Goal: Information Seeking & Learning: Learn about a topic

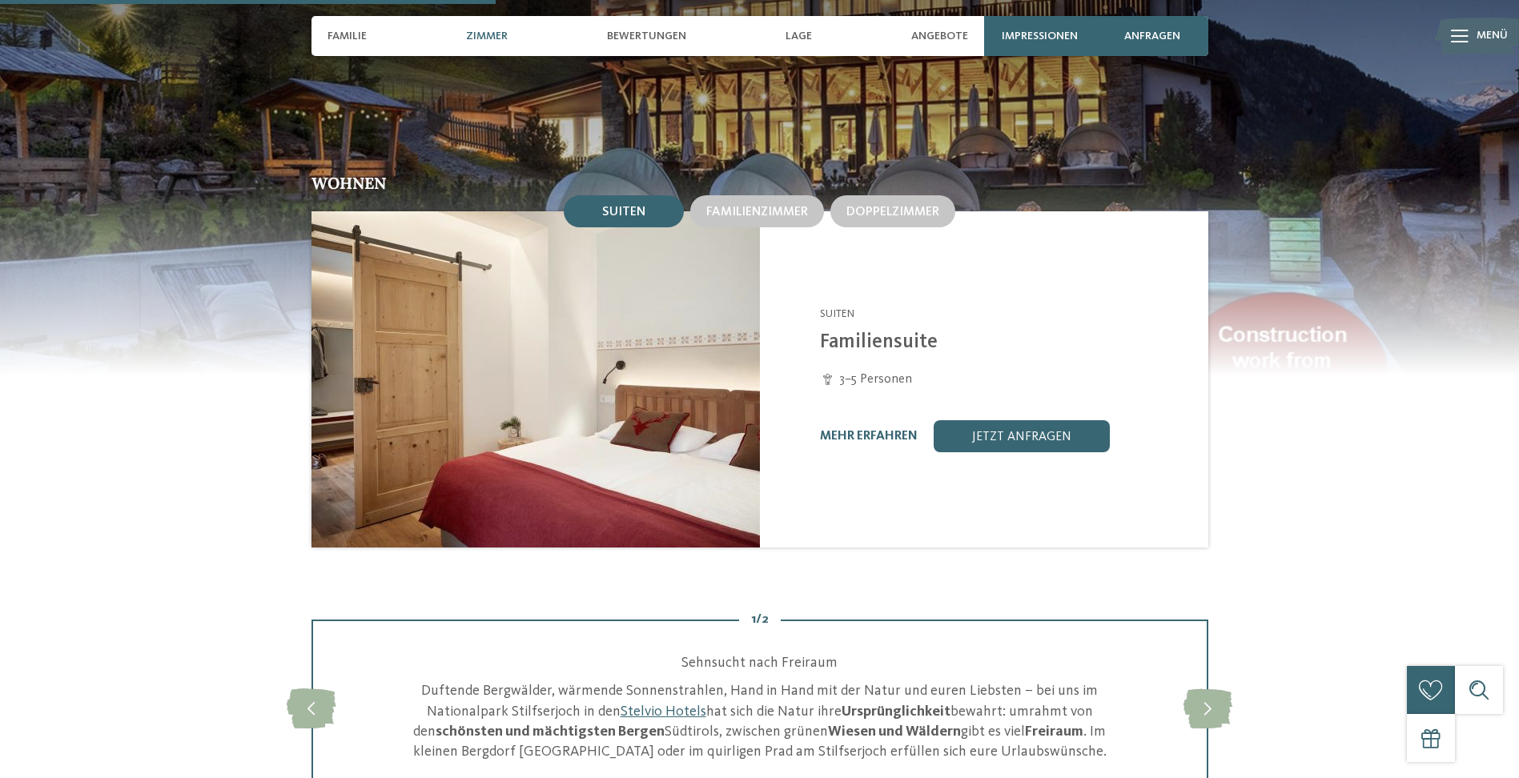
scroll to position [1521, 0]
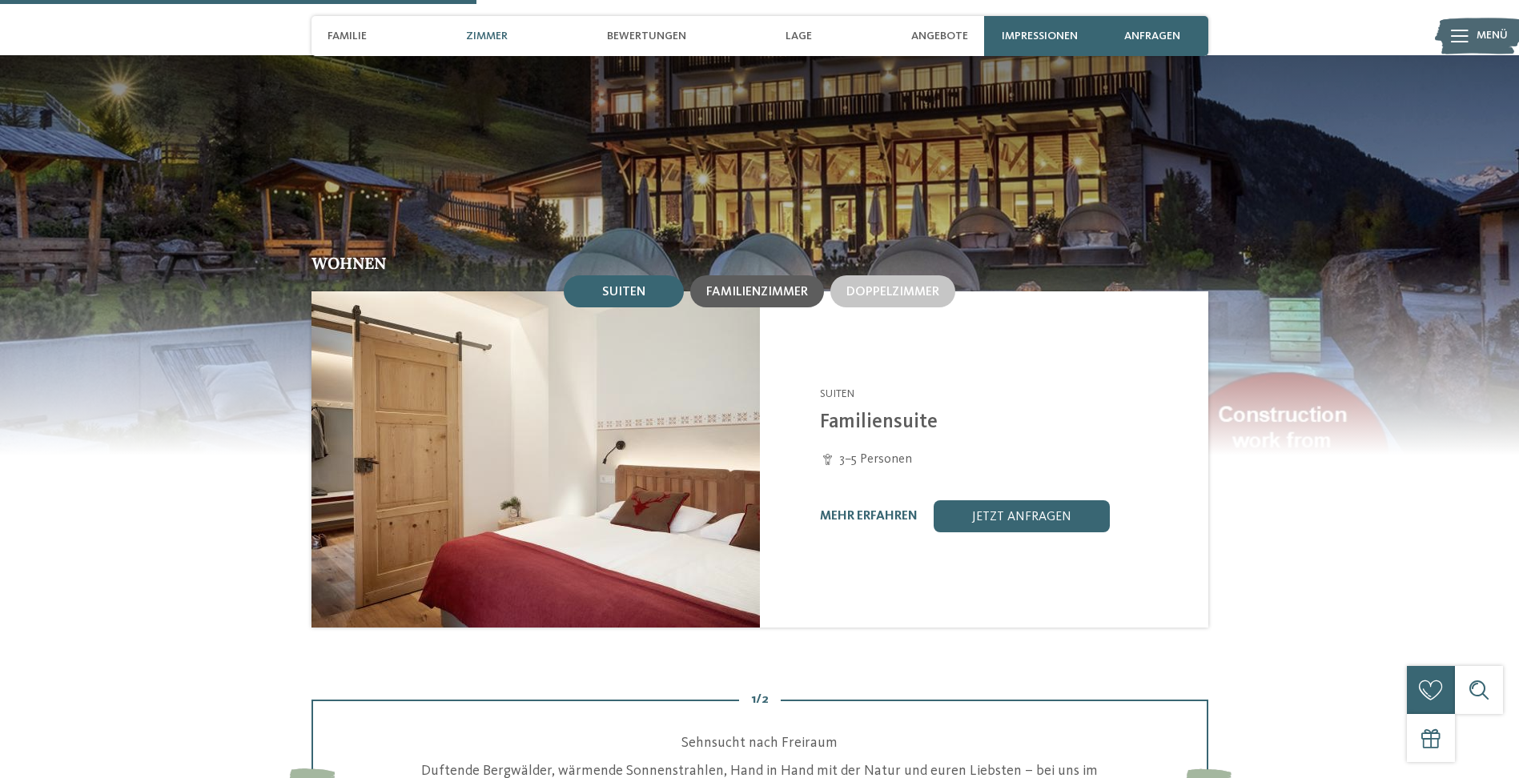
click at [779, 292] on span "Familienzimmer" at bounding box center [757, 292] width 102 height 13
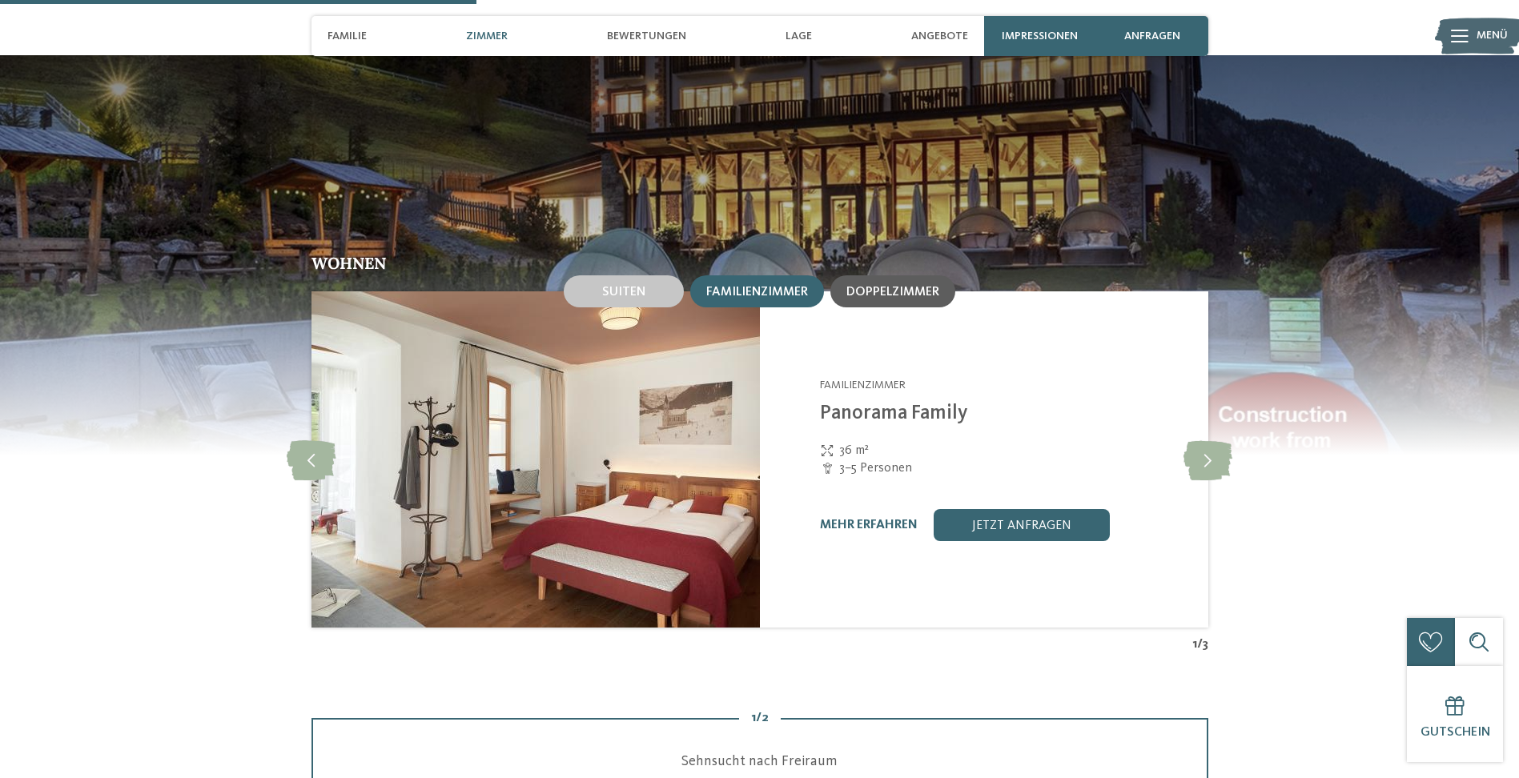
click at [864, 291] on span "Doppelzimmer" at bounding box center [892, 292] width 93 height 13
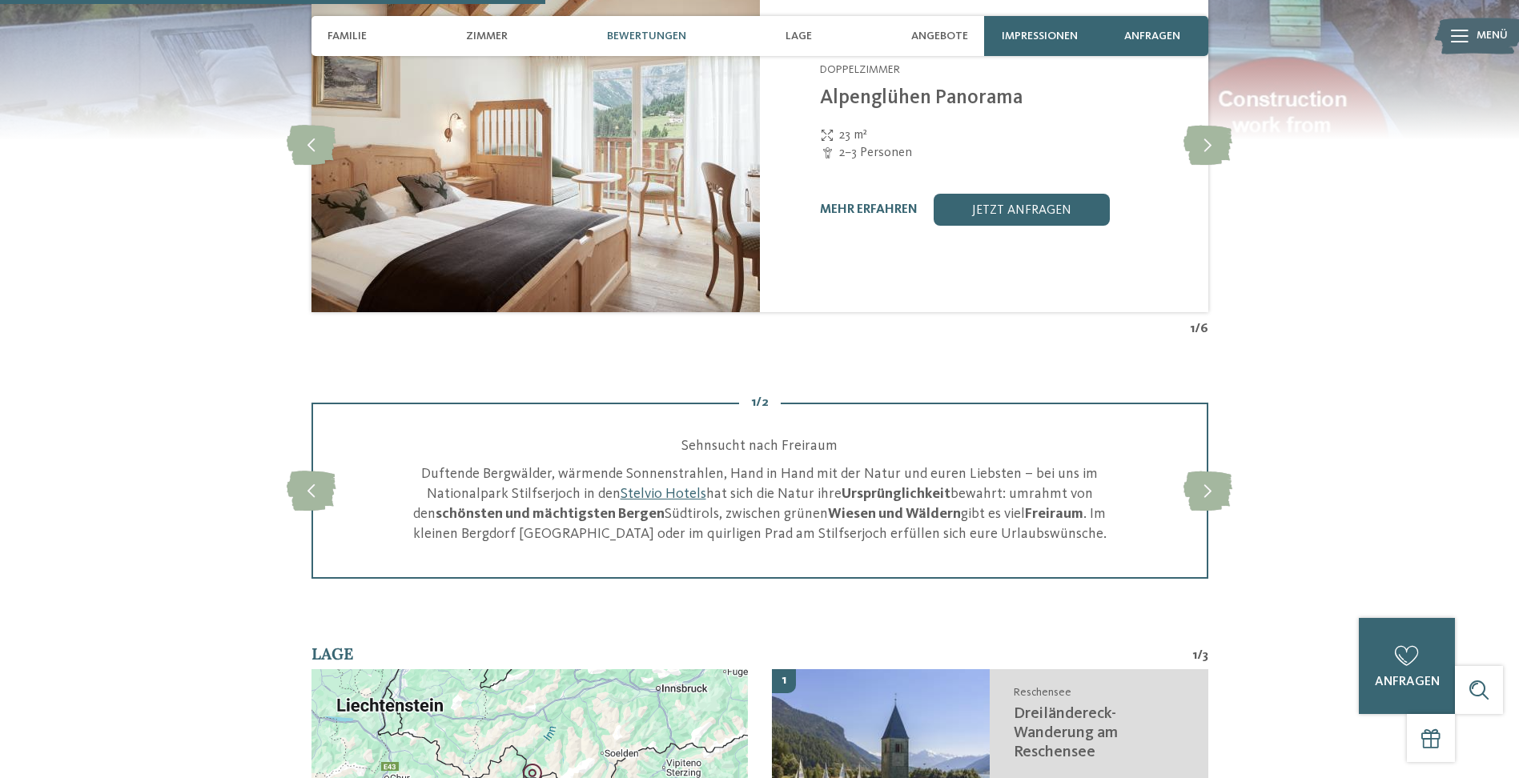
scroll to position [1681, 0]
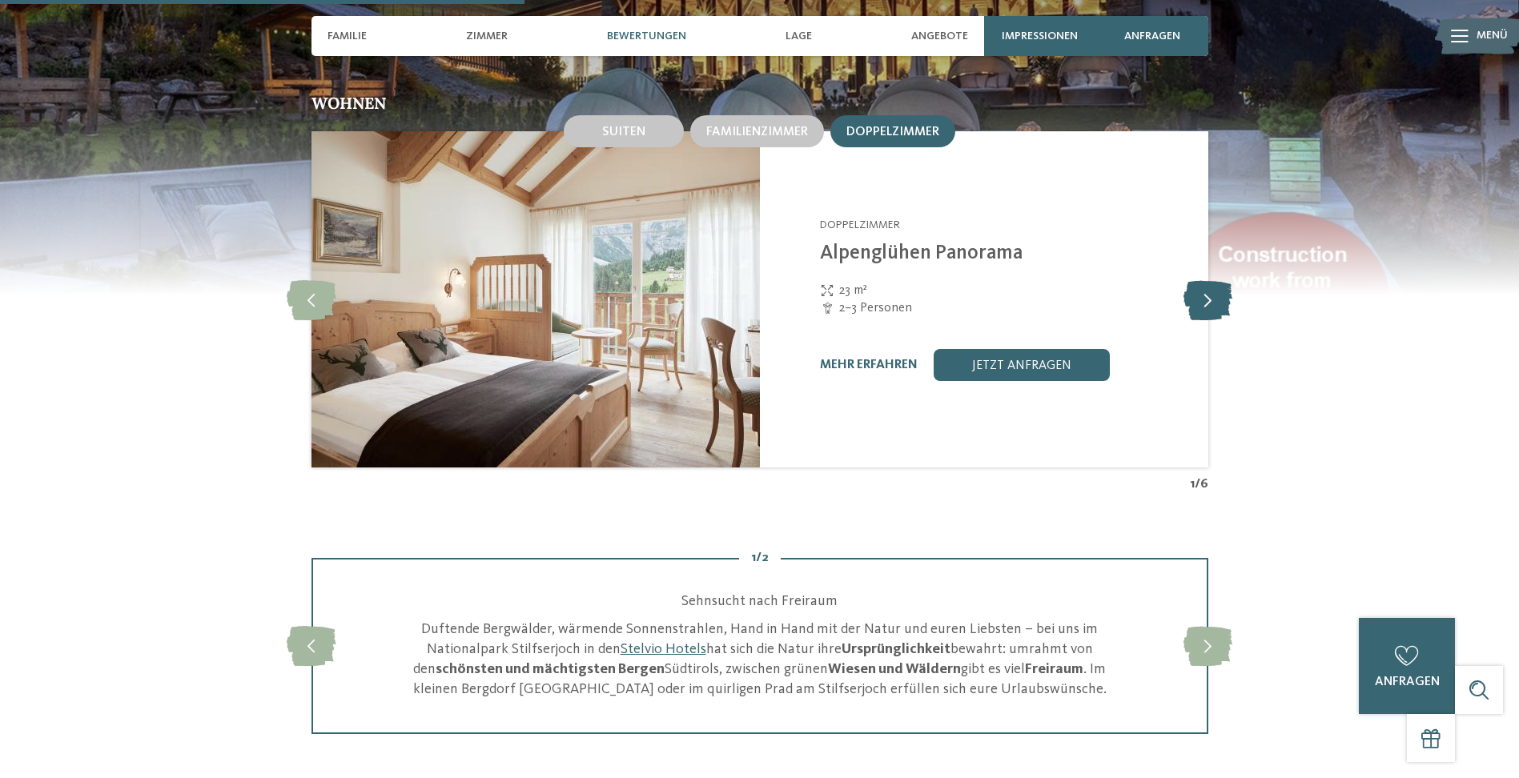
click at [1212, 305] on icon at bounding box center [1207, 299] width 49 height 40
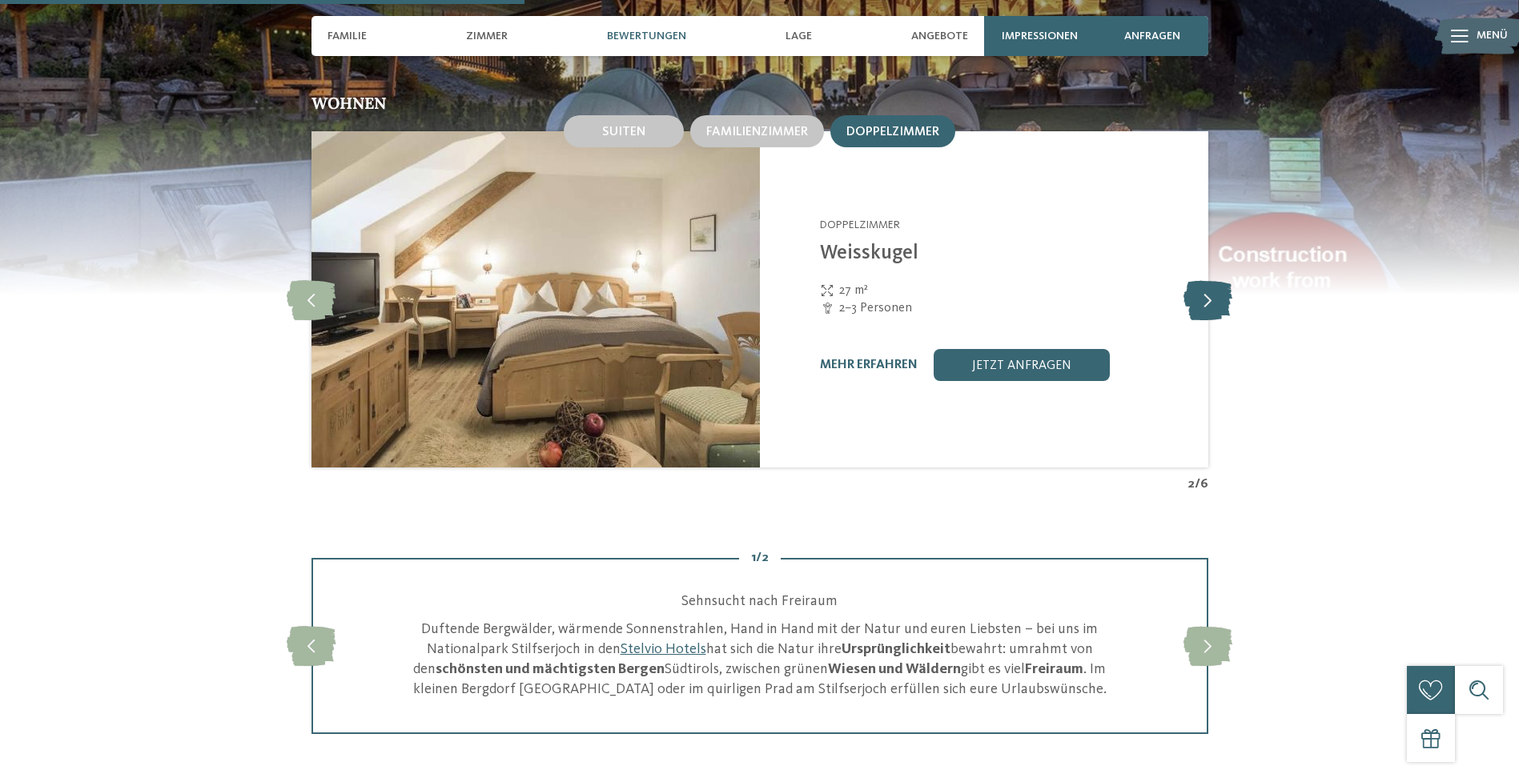
click at [1211, 305] on icon at bounding box center [1207, 299] width 49 height 40
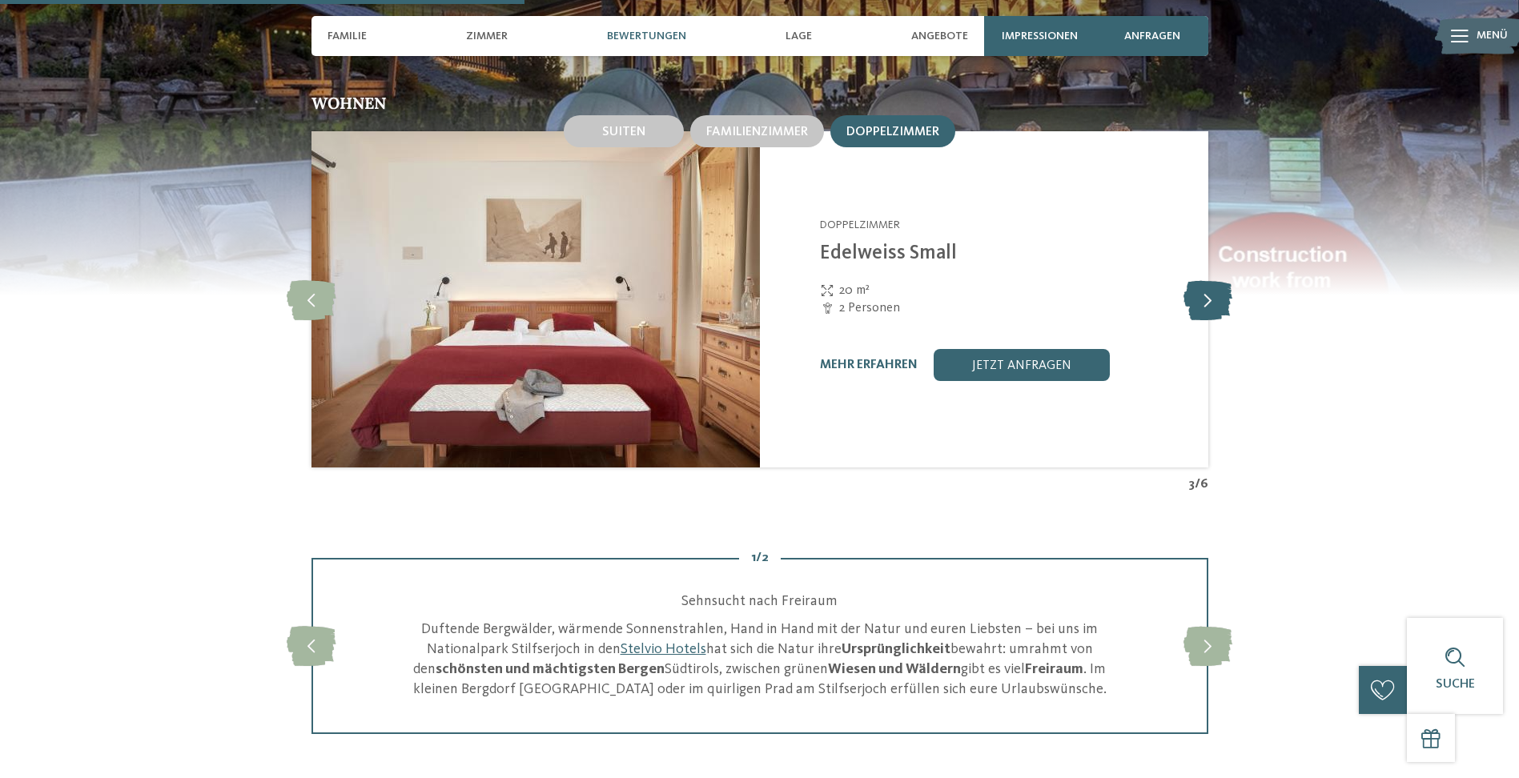
click at [1211, 305] on icon at bounding box center [1207, 299] width 49 height 40
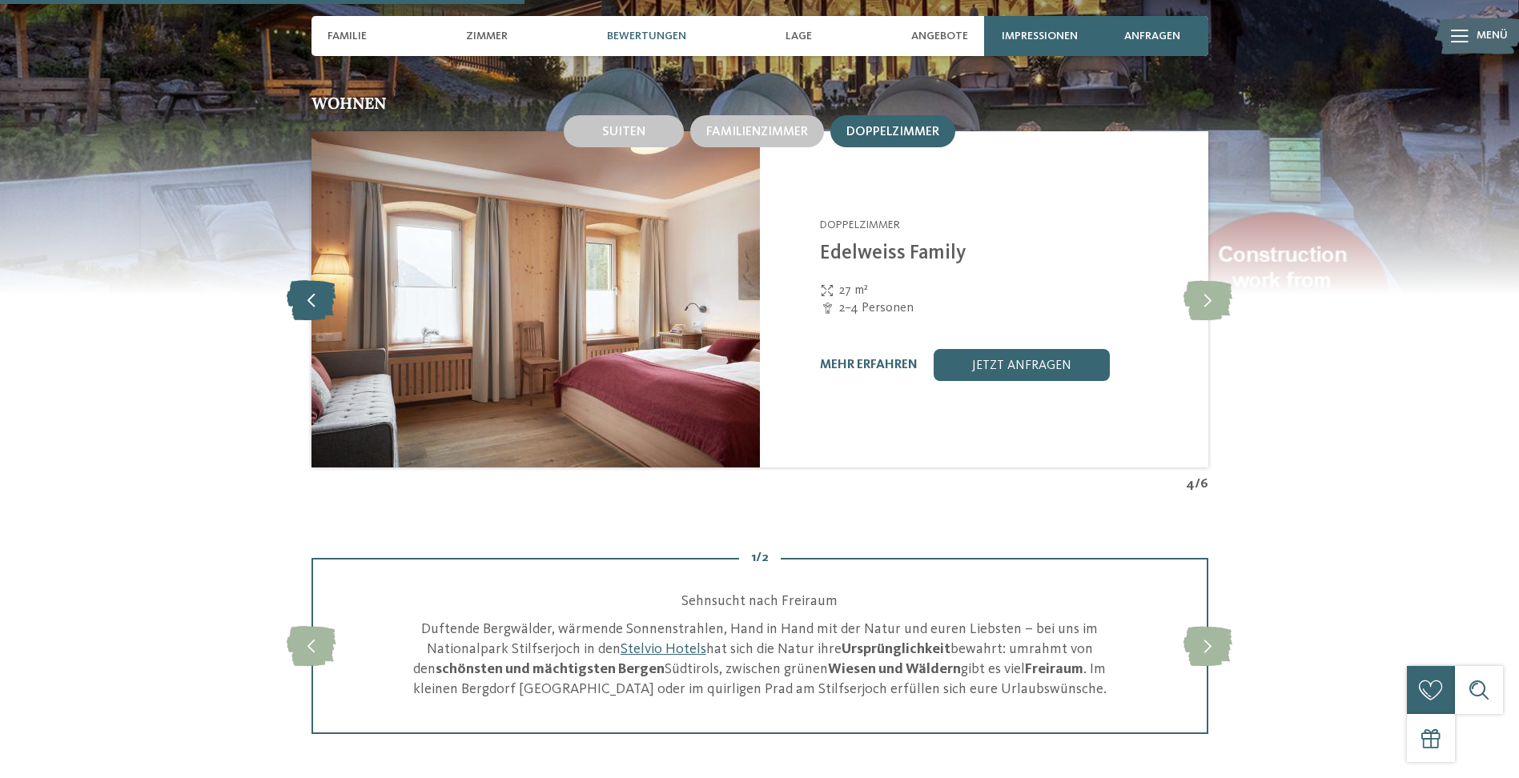
click at [303, 291] on icon at bounding box center [311, 299] width 49 height 40
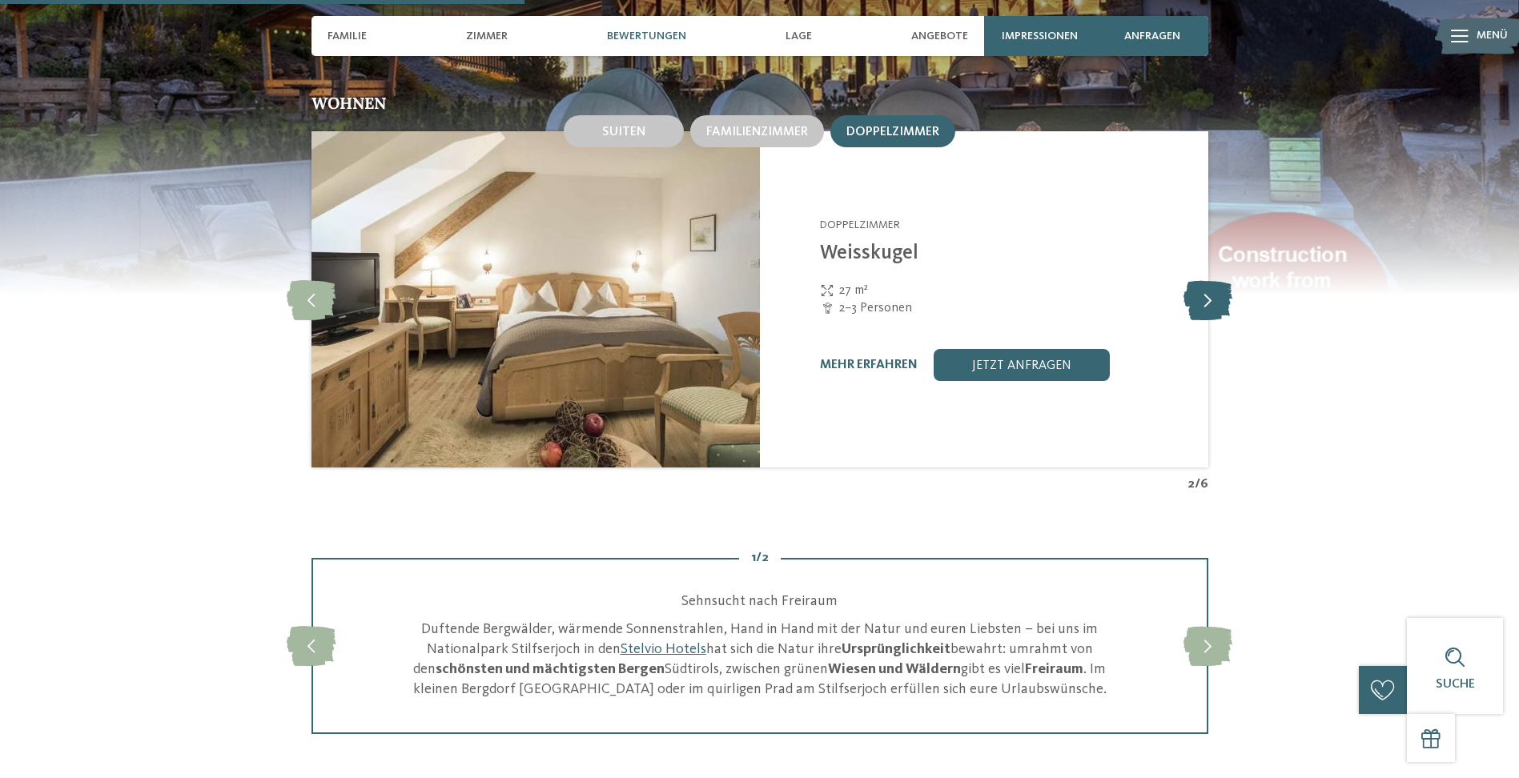
click at [1200, 298] on icon at bounding box center [1207, 299] width 49 height 40
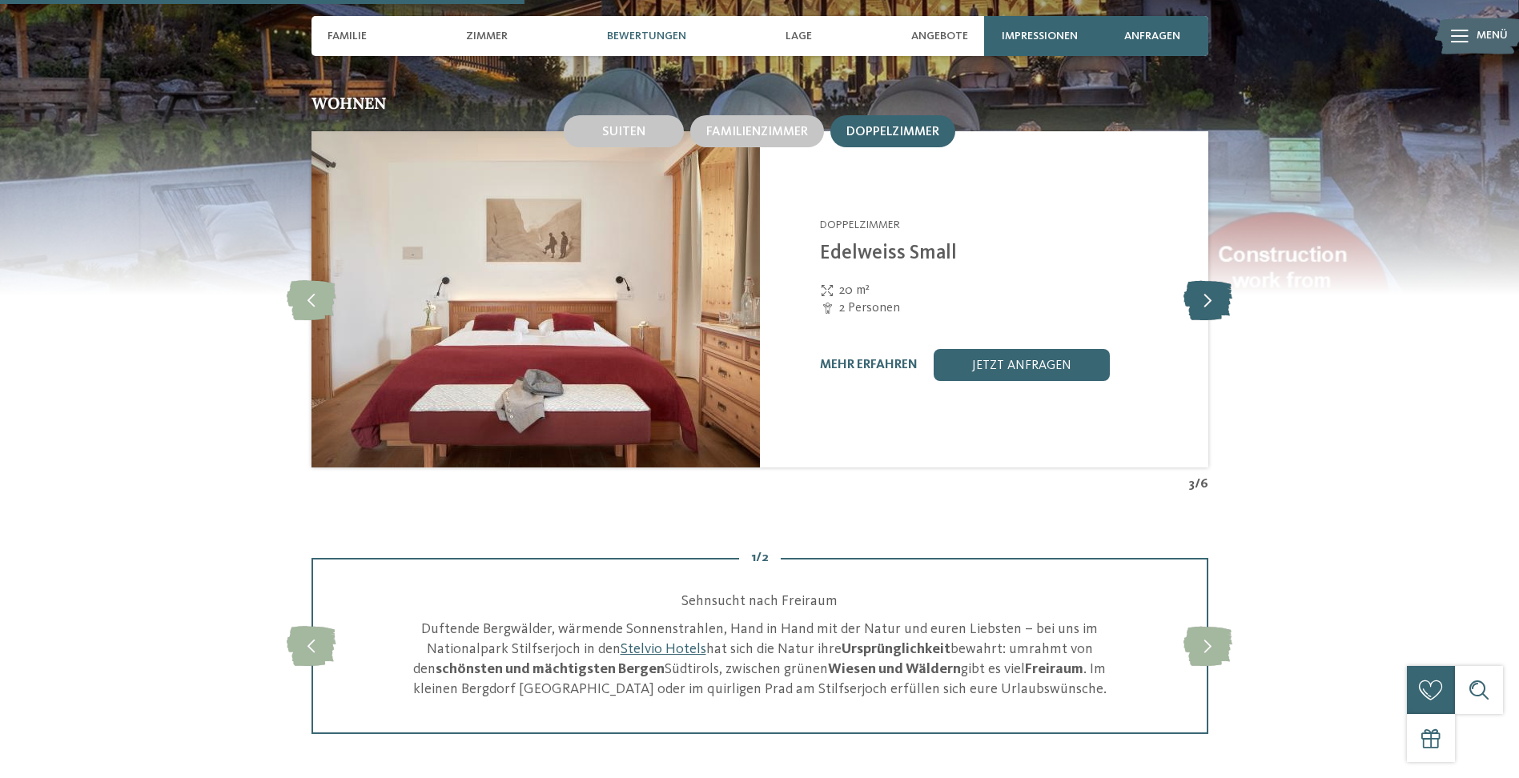
click at [1200, 298] on icon at bounding box center [1207, 299] width 49 height 40
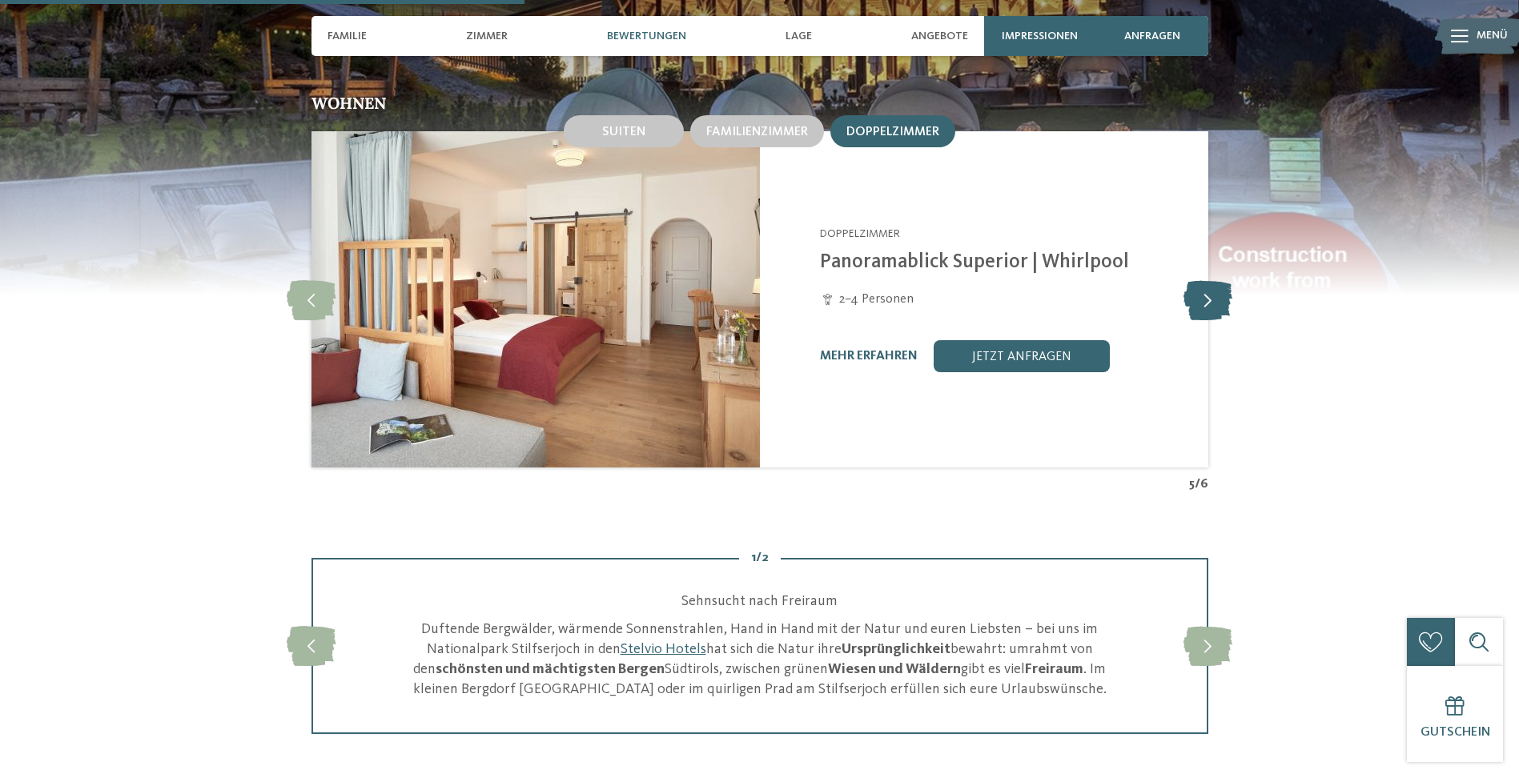
click at [1198, 300] on icon at bounding box center [1207, 299] width 49 height 40
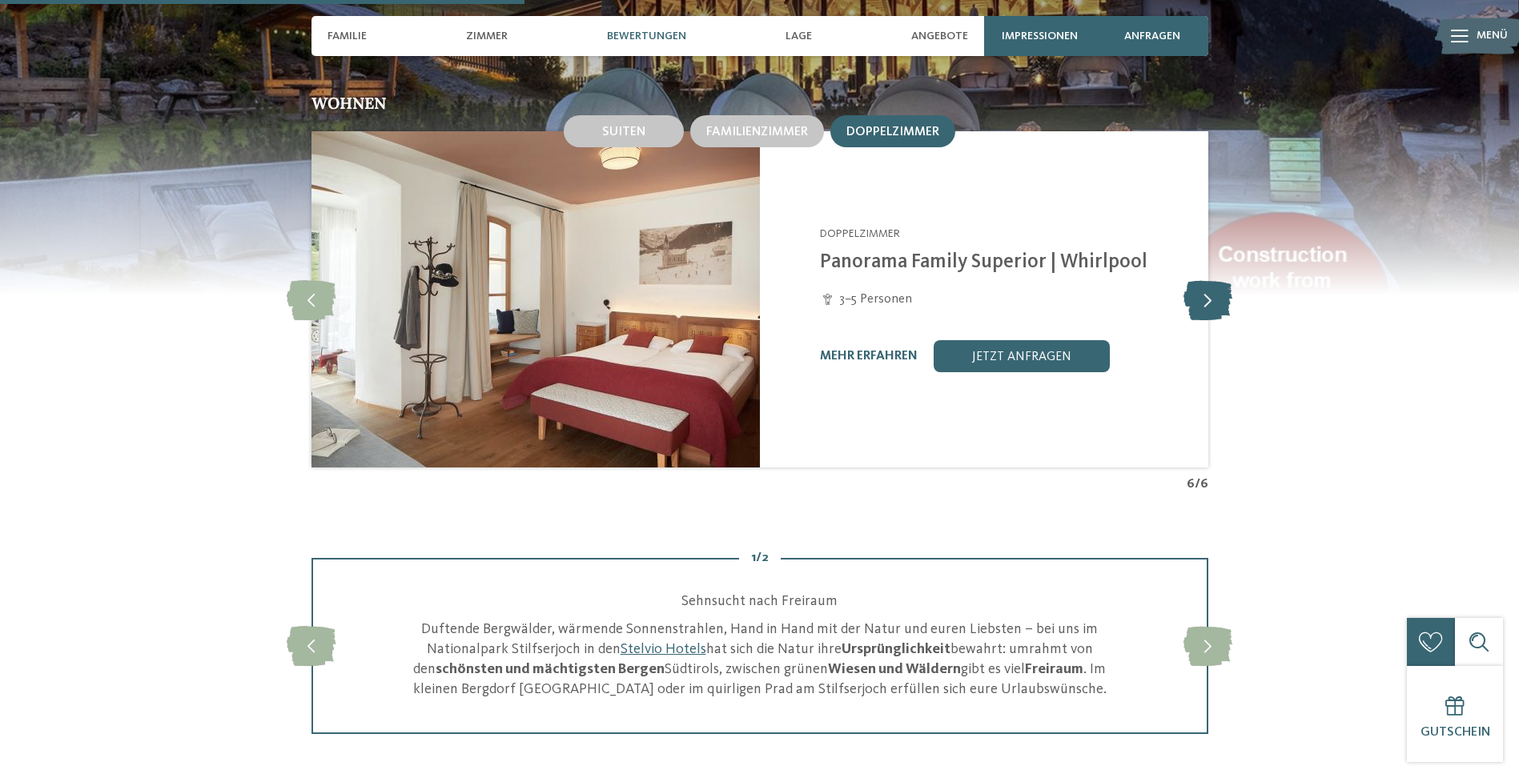
click at [1195, 303] on icon at bounding box center [1207, 299] width 49 height 40
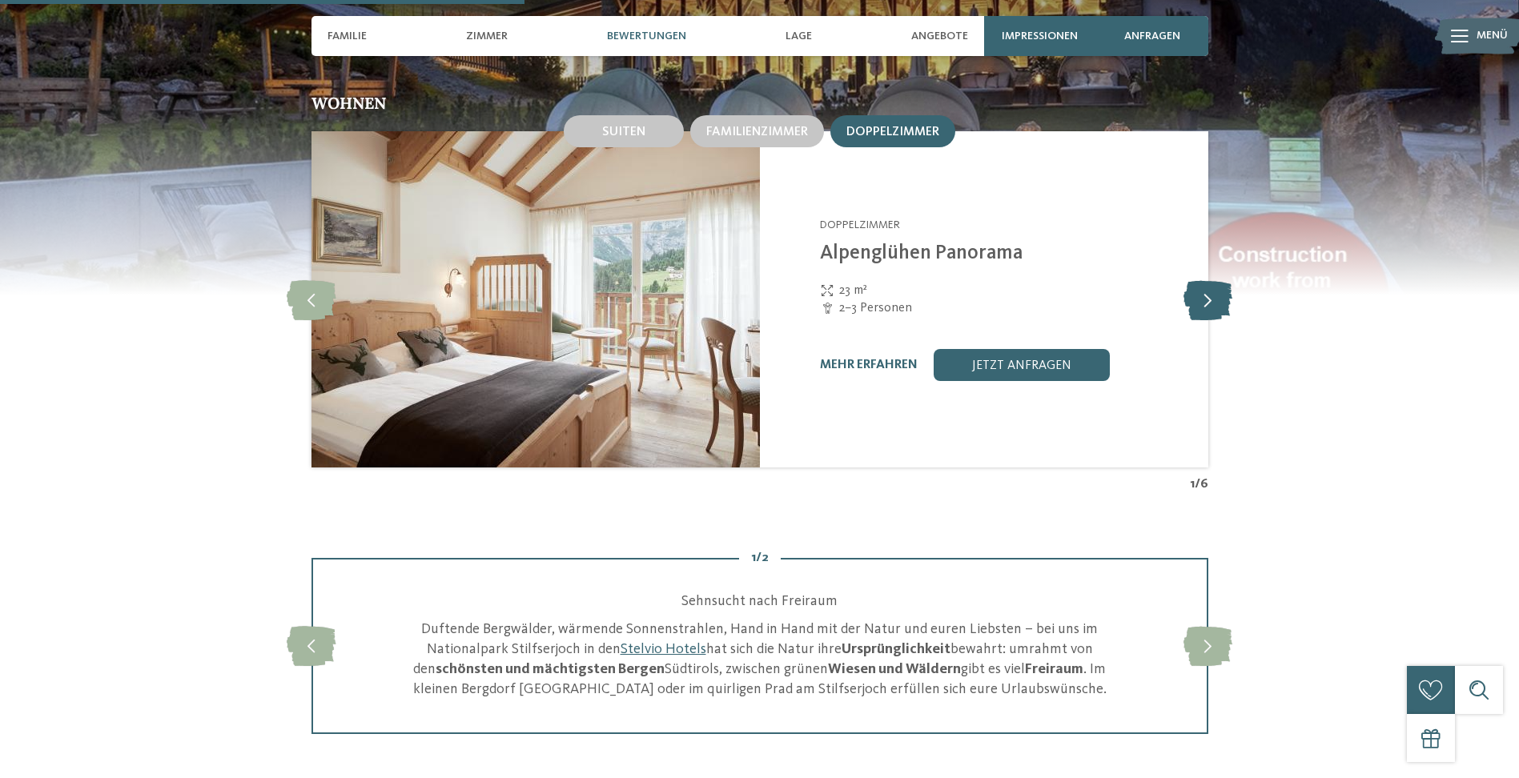
click at [1195, 303] on icon at bounding box center [1207, 299] width 49 height 40
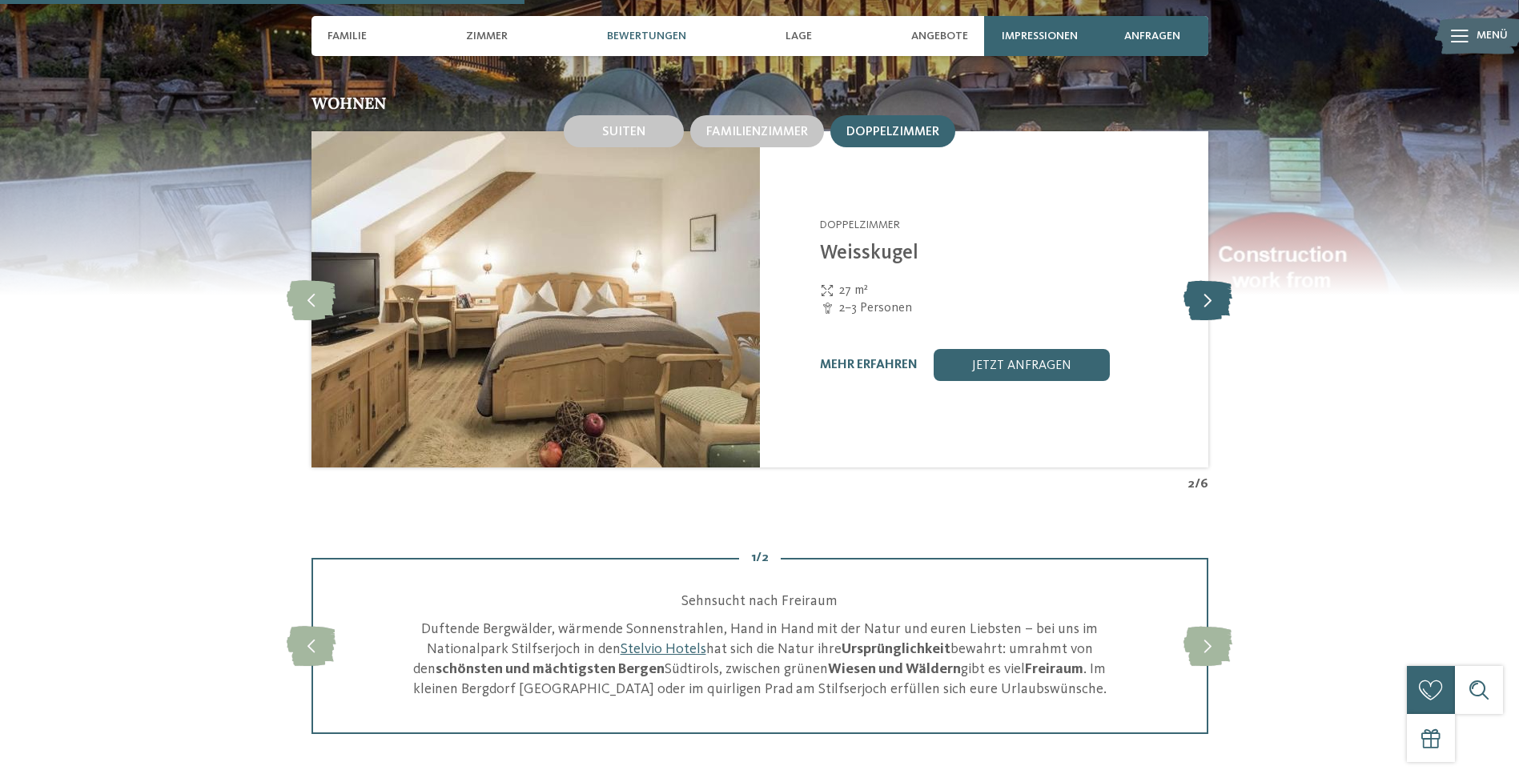
click at [1195, 303] on icon at bounding box center [1207, 299] width 49 height 40
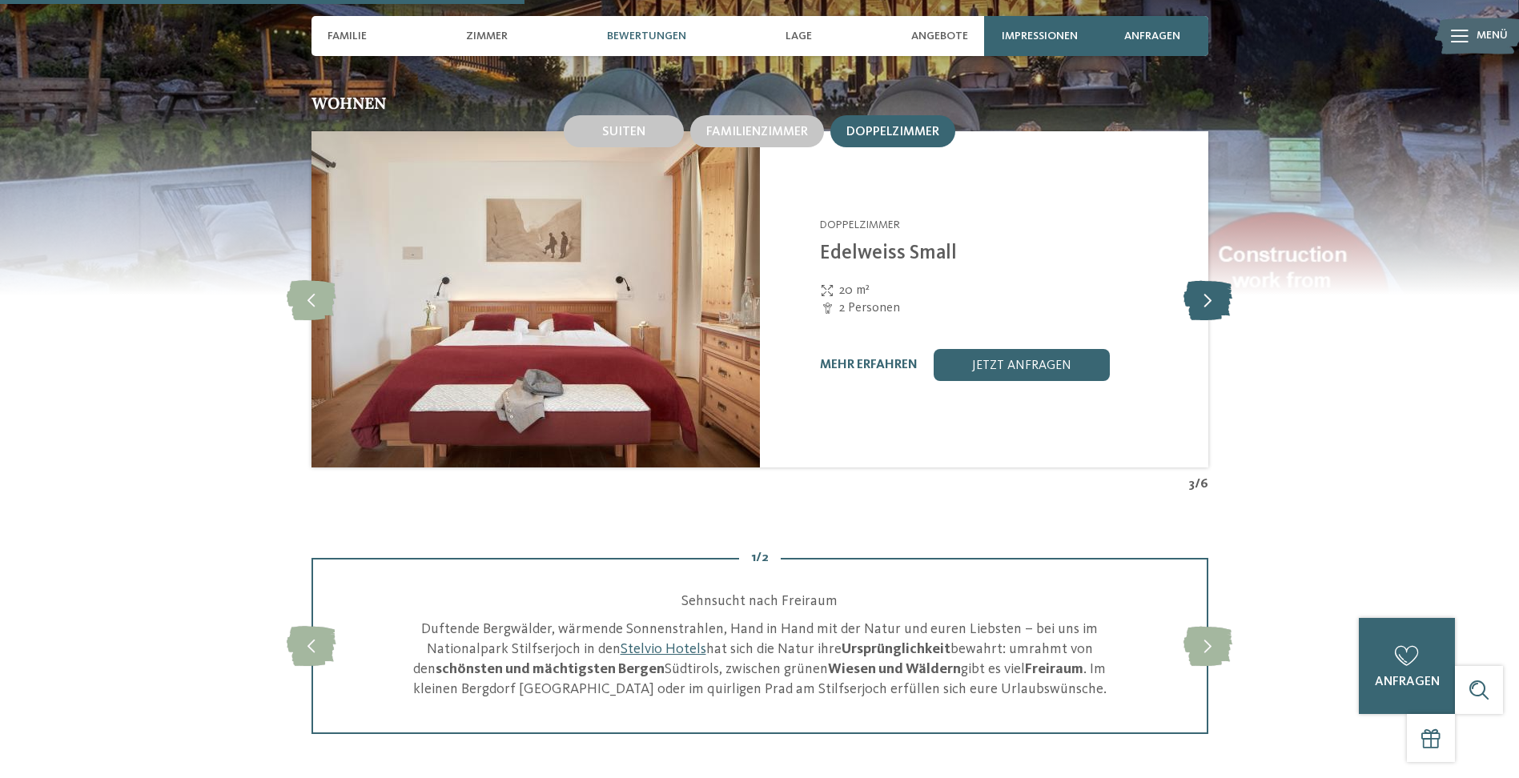
click at [1194, 303] on icon at bounding box center [1207, 299] width 49 height 40
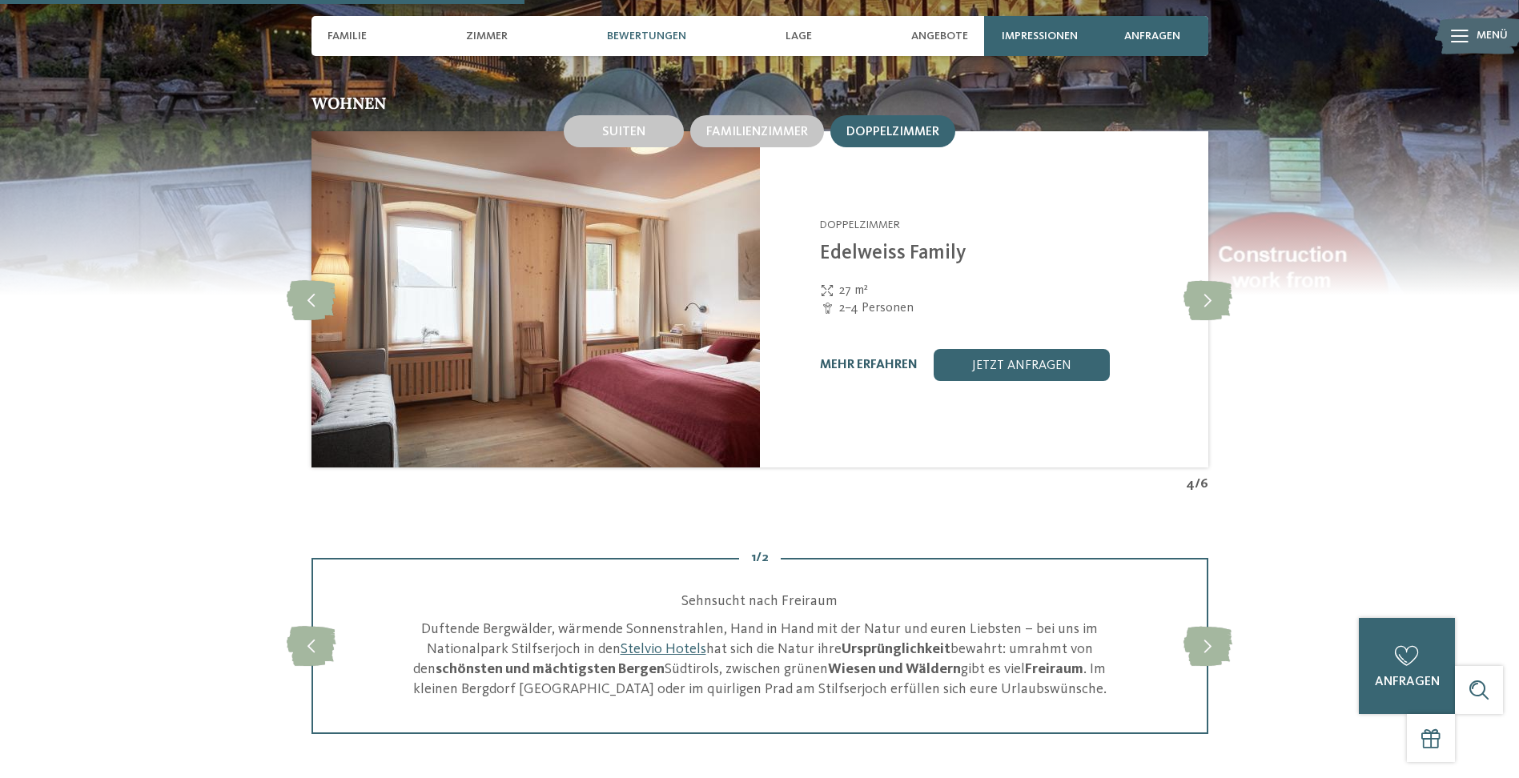
click at [847, 363] on link "mehr erfahren" at bounding box center [869, 365] width 98 height 13
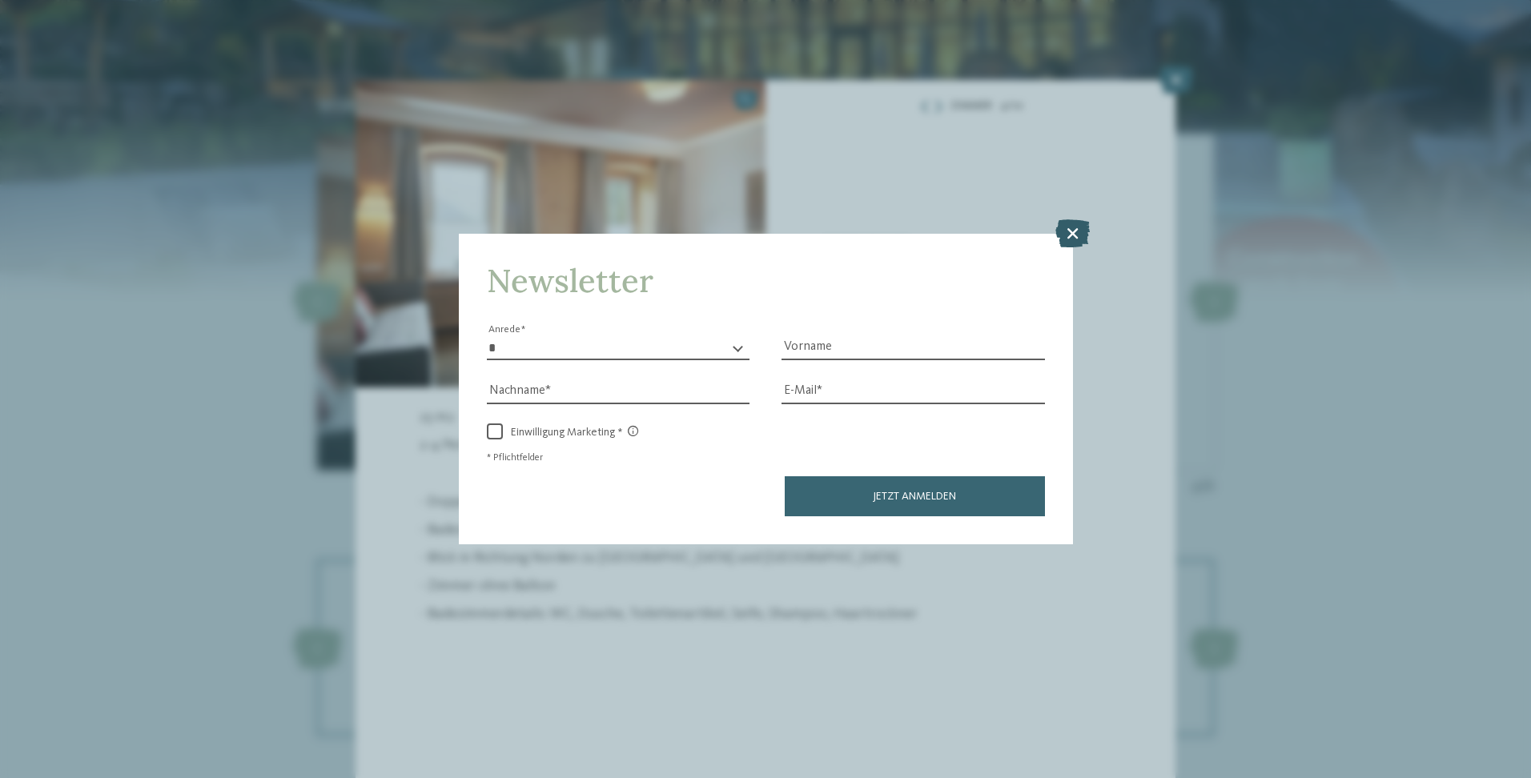
click at [1073, 231] on icon at bounding box center [1072, 233] width 34 height 28
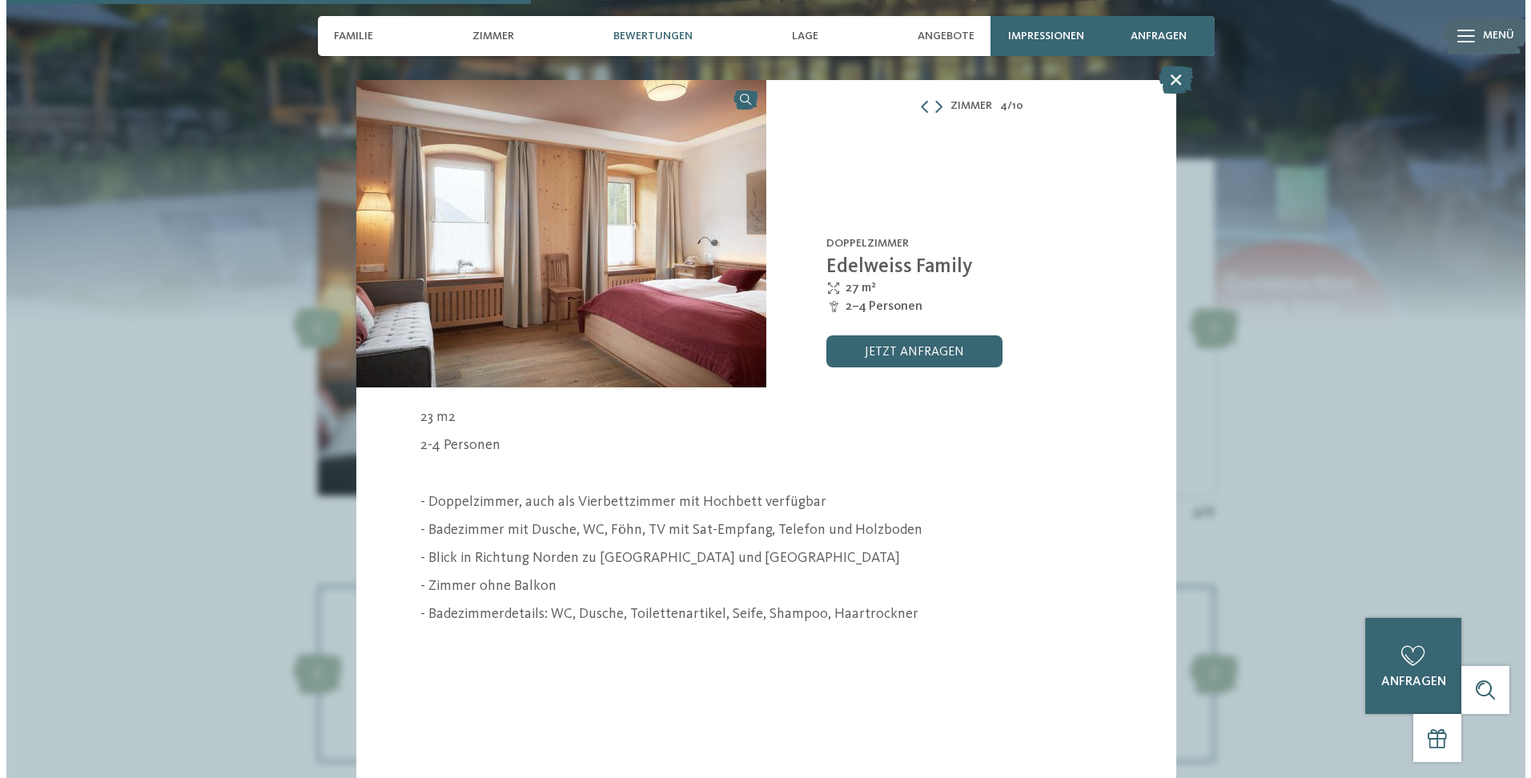
scroll to position [1681, 0]
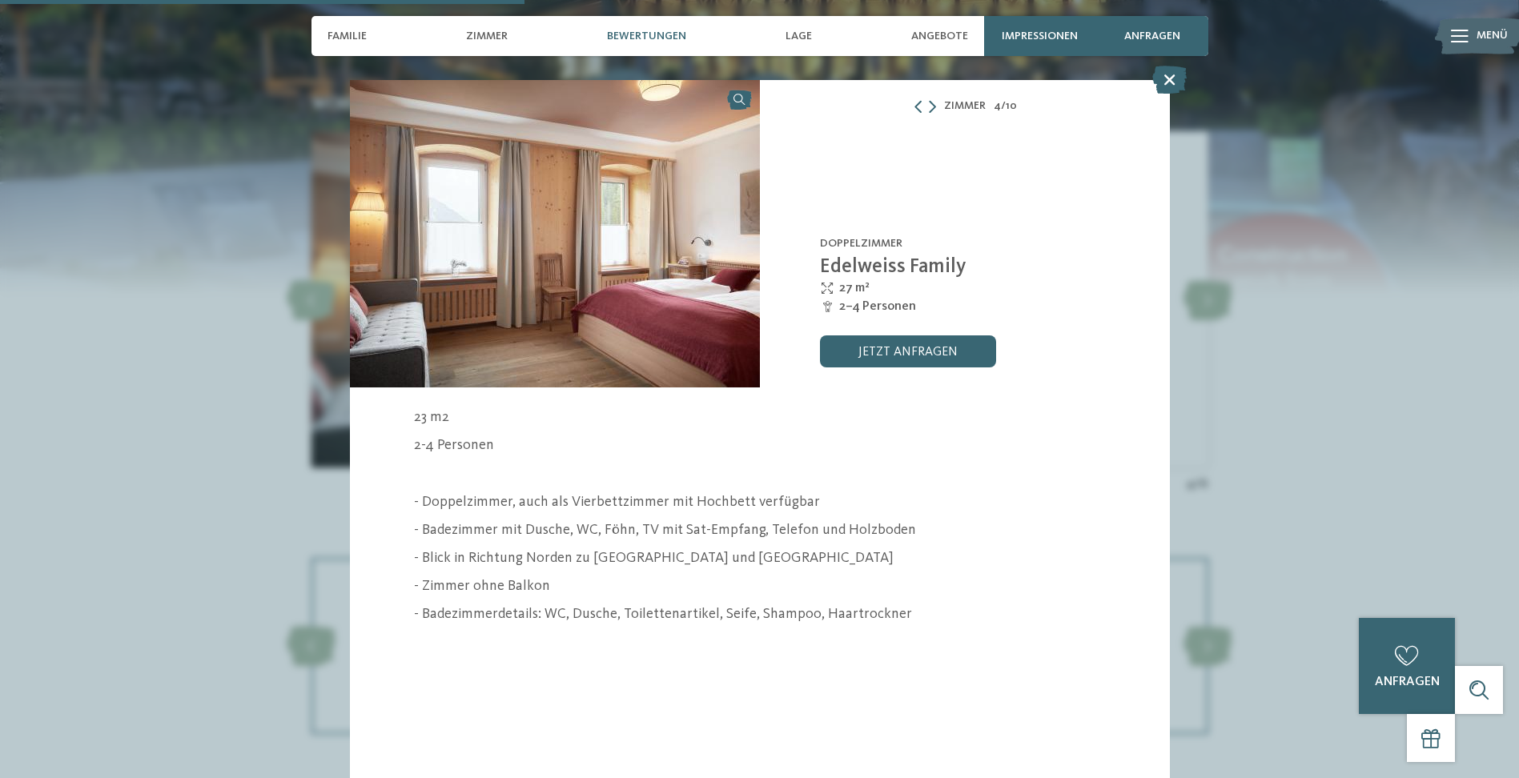
click at [741, 103] on link at bounding box center [555, 233] width 410 height 307
